Goal: Information Seeking & Learning: Learn about a topic

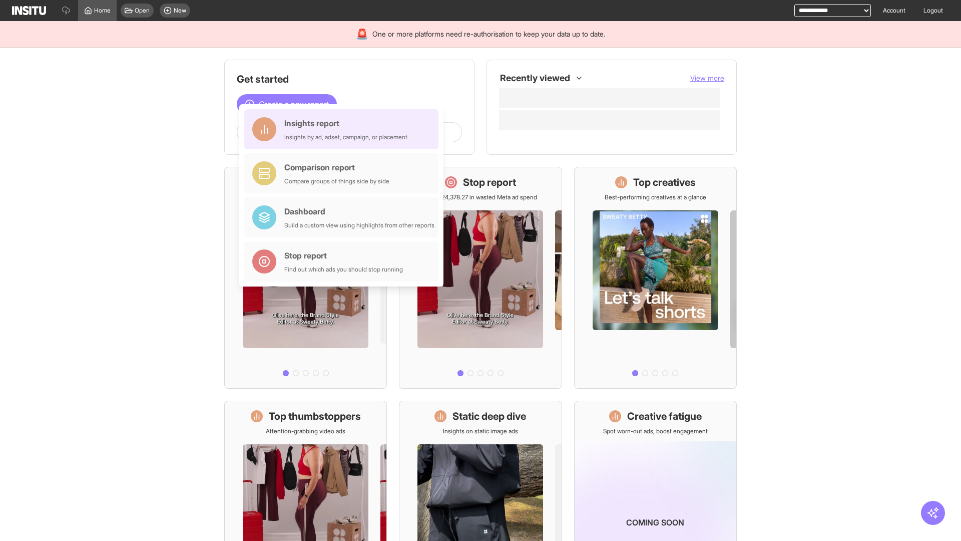
click at [344, 129] on div "Insights report Insights by ad, adset, campaign, or placement" at bounding box center [345, 129] width 123 height 24
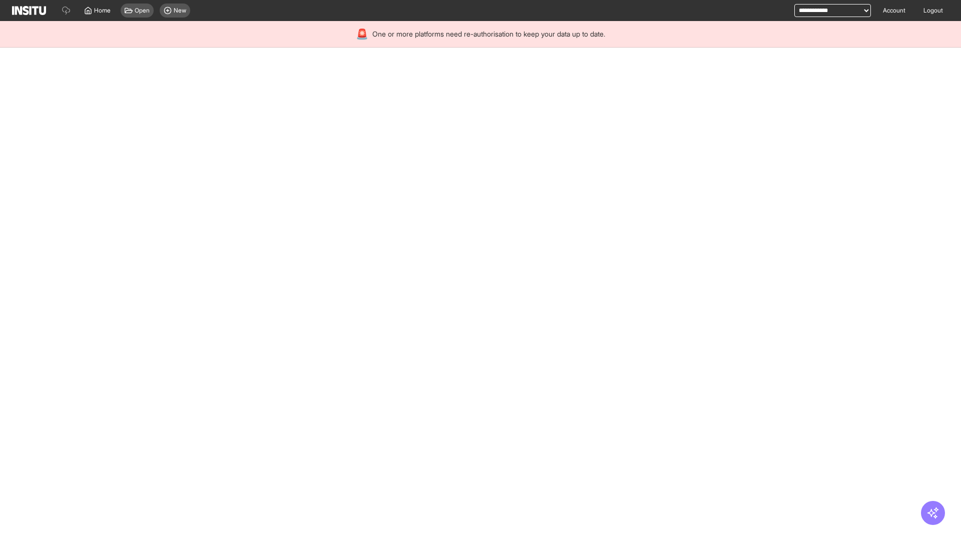
select select "**"
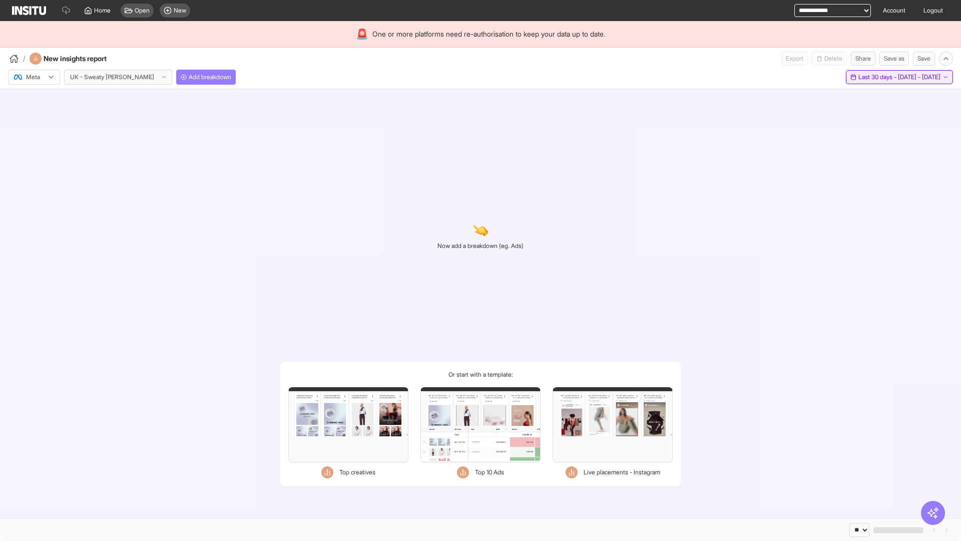
click at [877, 77] on span "Last 30 days - [DATE] - [DATE]" at bounding box center [900, 77] width 82 height 8
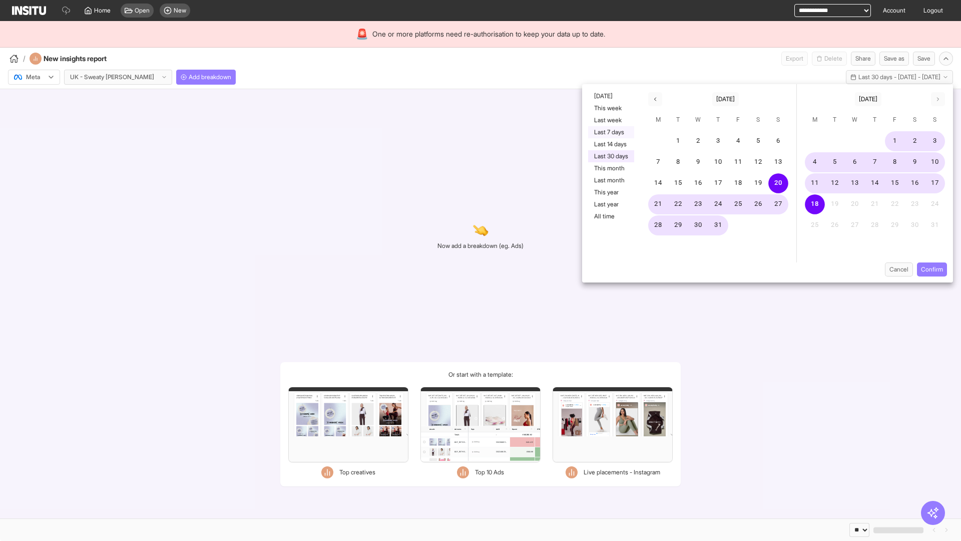
click at [610, 132] on button "Last 7 days" at bounding box center [611, 132] width 46 height 12
